Goal: Navigation & Orientation: Understand site structure

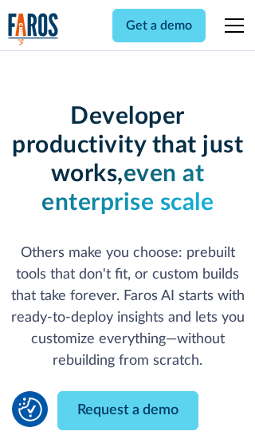
scroll to position [192, 0]
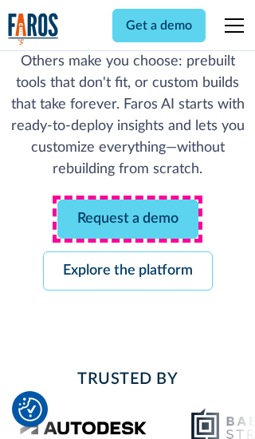
click at [128, 219] on link "Request a demo" at bounding box center [127, 219] width 141 height 39
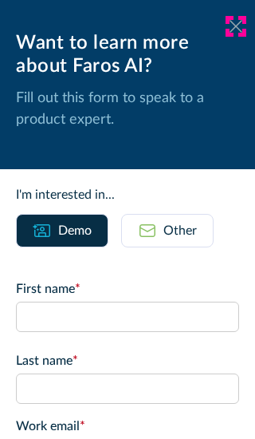
click at [236, 26] on icon at bounding box center [236, 26] width 13 height 12
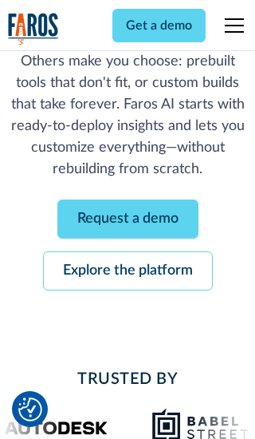
scroll to position [243, 0]
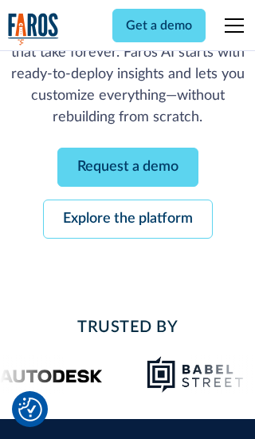
click at [128, 219] on link "Explore the platform" at bounding box center [128, 219] width 170 height 39
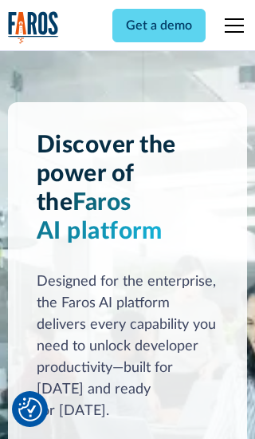
scroll to position [11991, 0]
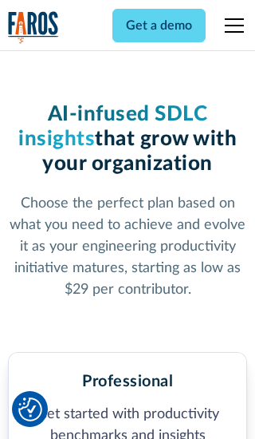
scroll to position [2474, 0]
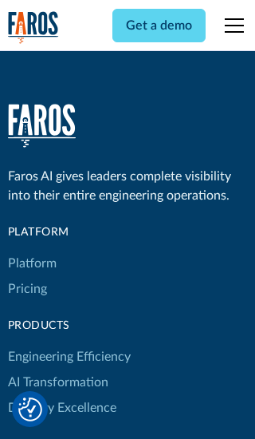
click at [31, 251] on link "Platform" at bounding box center [32, 264] width 49 height 26
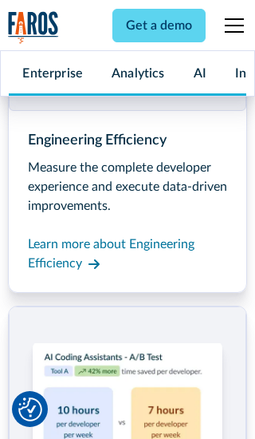
scroll to position [12504, 0]
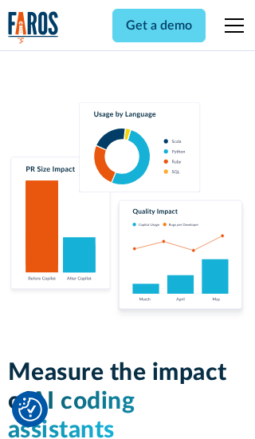
scroll to position [9868, 0]
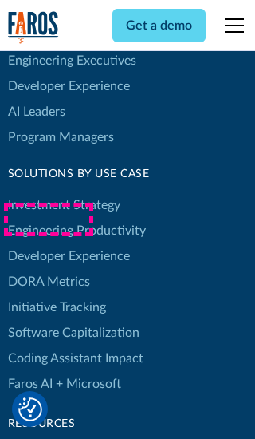
click at [48, 269] on link "DORA Metrics" at bounding box center [49, 282] width 82 height 26
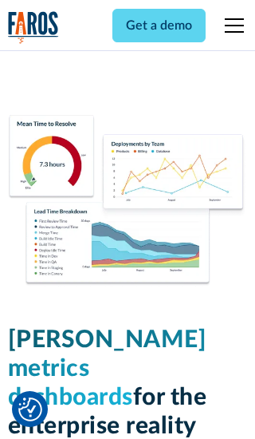
scroll to position [6990, 0]
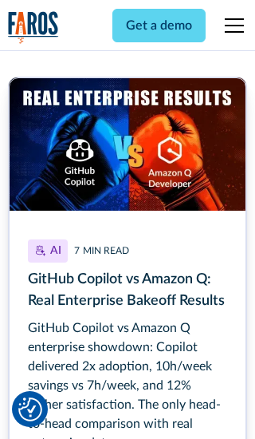
scroll to position [7144, 0]
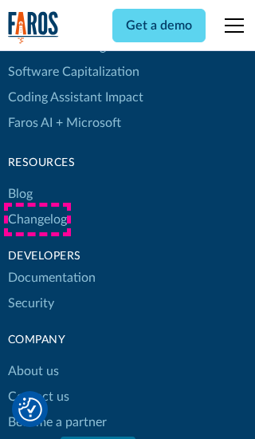
click at [37, 220] on link "Changelog" at bounding box center [37, 220] width 59 height 26
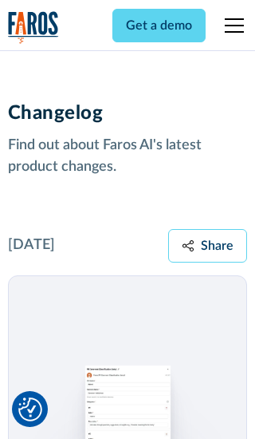
scroll to position [19282, 0]
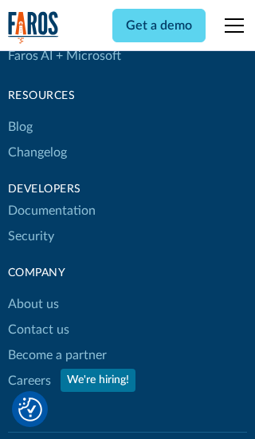
click at [33, 291] on link "About us" at bounding box center [33, 304] width 51 height 26
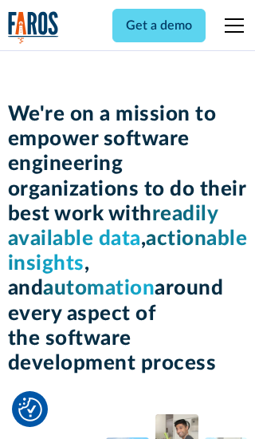
scroll to position [5505, 0]
